Goal: Find contact information: Find contact information

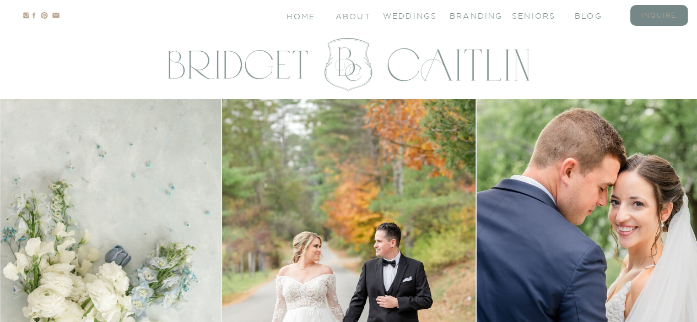
click at [646, 18] on nav "inquire" at bounding box center [659, 14] width 44 height 9
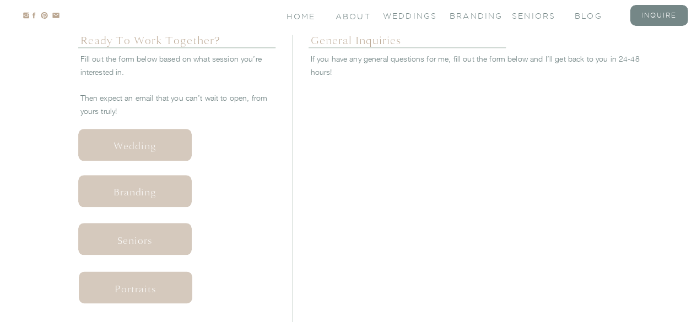
scroll to position [516, 0]
click at [646, 13] on nav "inquire" at bounding box center [659, 14] width 44 height 9
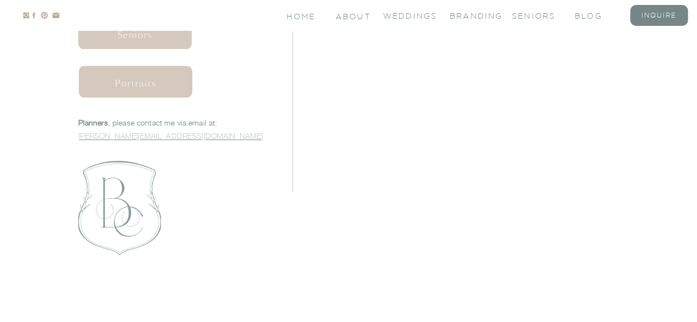
scroll to position [721, 0]
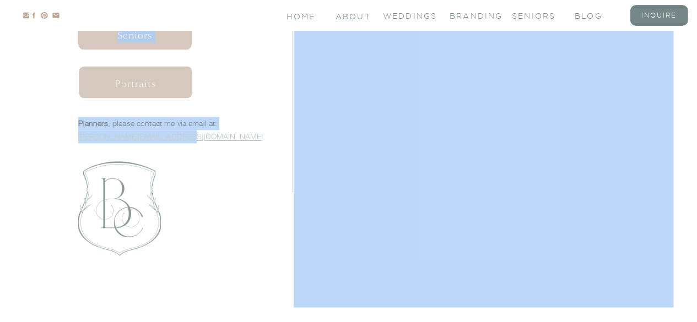
drag, startPoint x: 66, startPoint y: 137, endPoint x: 171, endPoint y: 138, distance: 105.3
click at [171, 138] on p "Planners , please contact me via email at: [PERSON_NAME][EMAIL_ADDRESS][DOMAIN_…" at bounding box center [176, 129] width 197 height 25
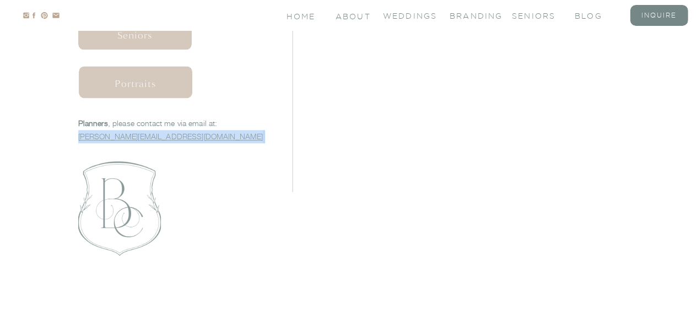
drag, startPoint x: 171, startPoint y: 138, endPoint x: 81, endPoint y: 139, distance: 90.4
click at [81, 139] on p "Planners , please contact me via email at: [PERSON_NAME][EMAIL_ADDRESS][DOMAIN_…" at bounding box center [176, 129] width 197 height 25
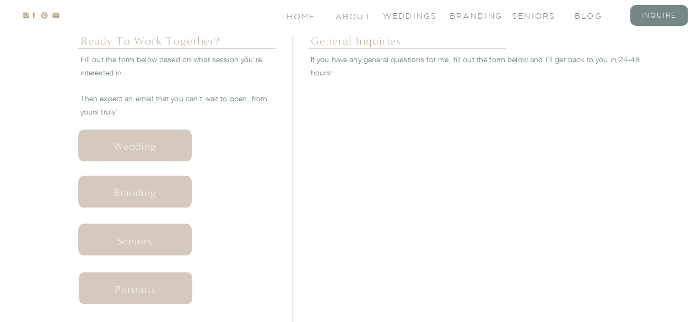
scroll to position [521, 0]
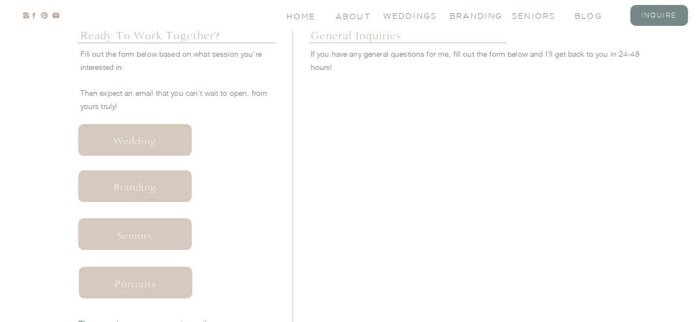
click at [128, 141] on nav "Wedding" at bounding box center [135, 140] width 109 height 12
